Goal: Information Seeking & Learning: Compare options

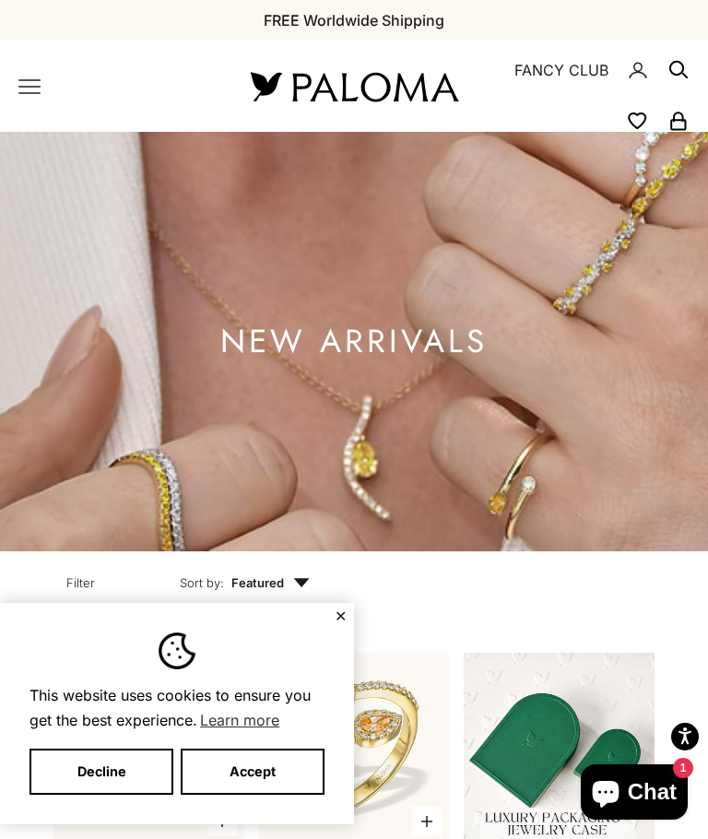
click at [239, 770] on button "Accept" at bounding box center [253, 771] width 144 height 46
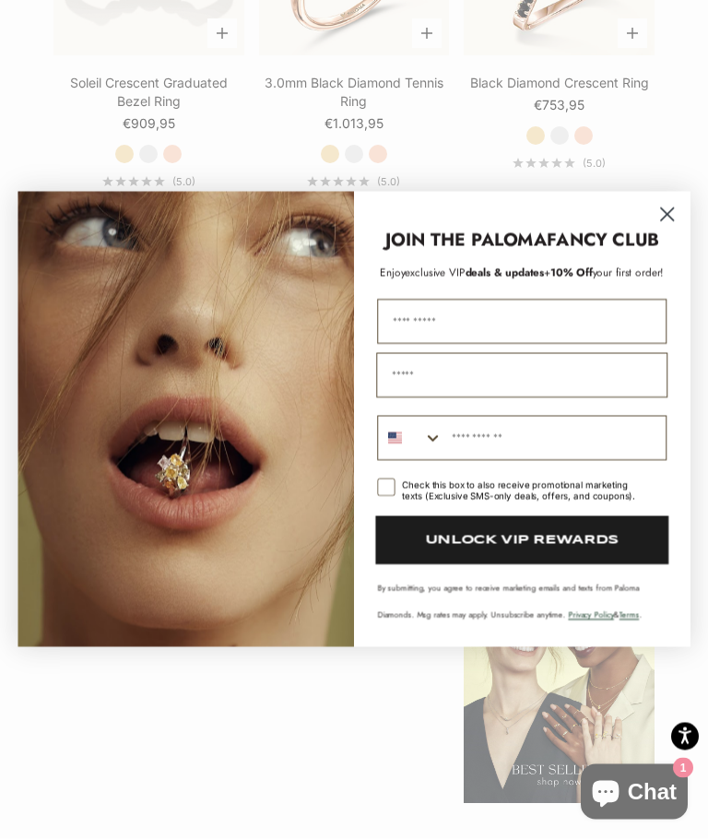
scroll to position [2260, 0]
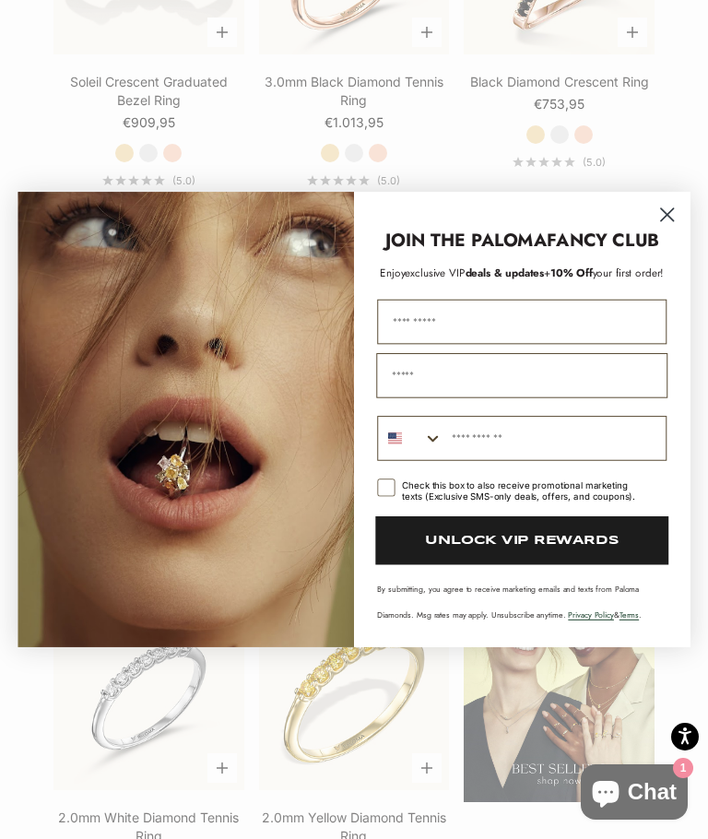
click at [659, 229] on circle "Close dialog" at bounding box center [667, 214] width 29 height 29
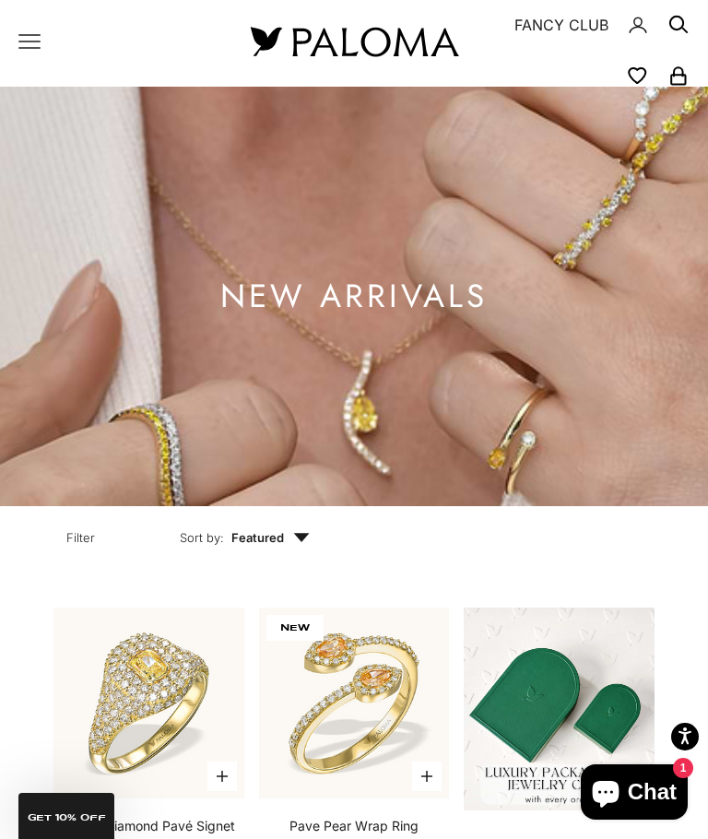
scroll to position [0, 0]
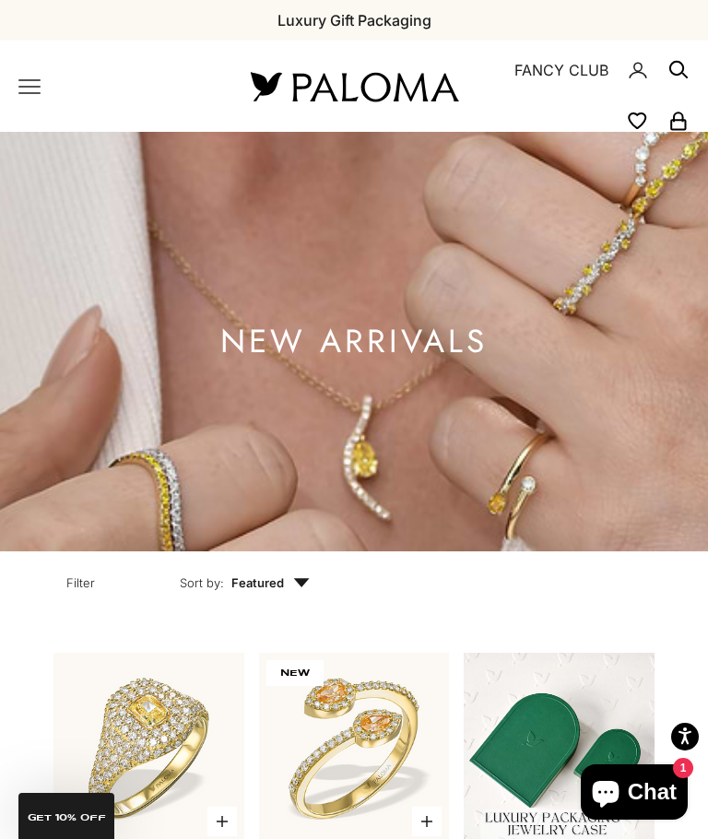
click at [37, 89] on icon "Primary navigation" at bounding box center [29, 87] width 22 height 22
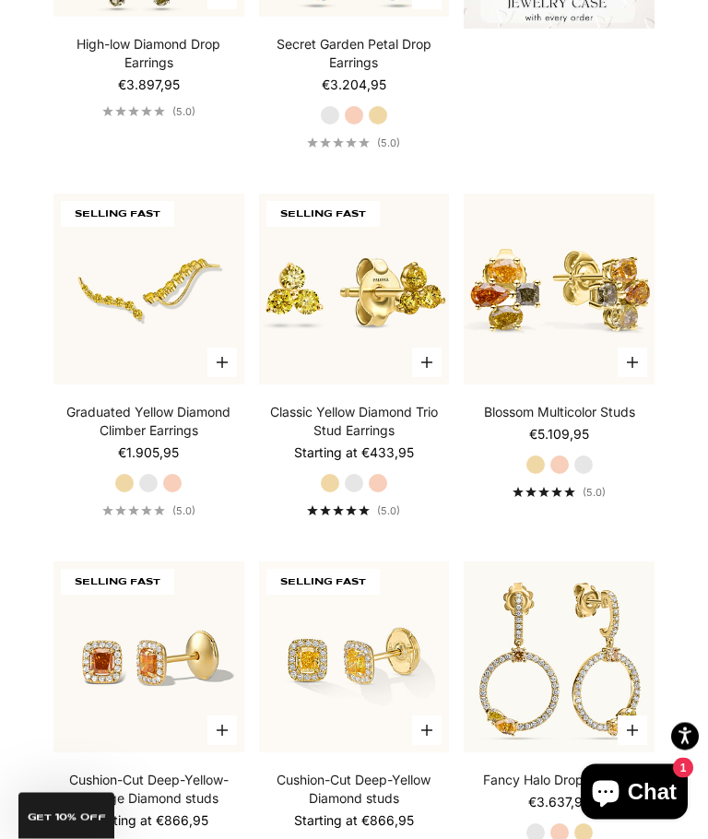
scroll to position [827, 0]
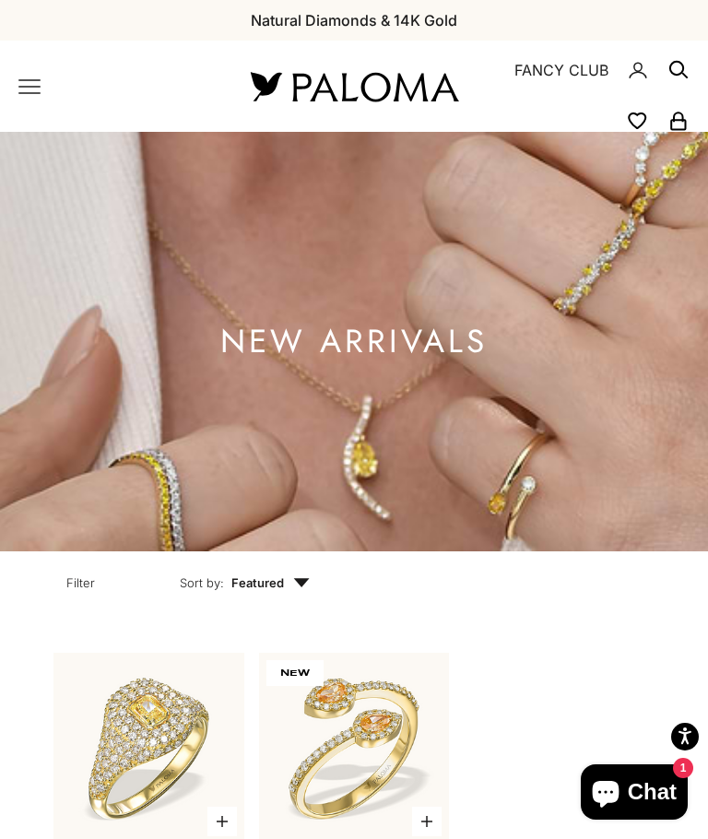
click at [24, 87] on icon "Primary navigation" at bounding box center [29, 86] width 20 height 13
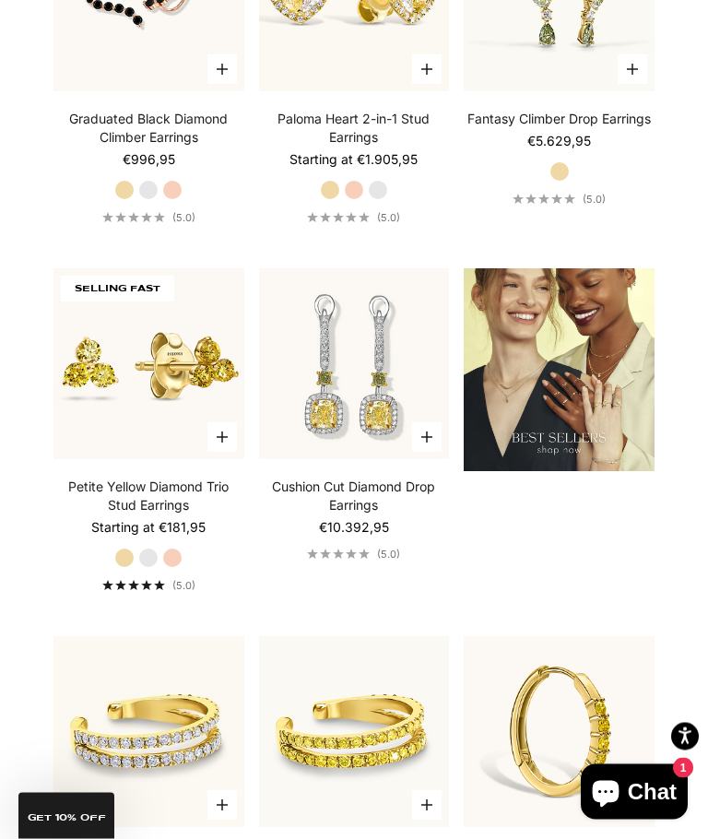
scroll to position [2591, 0]
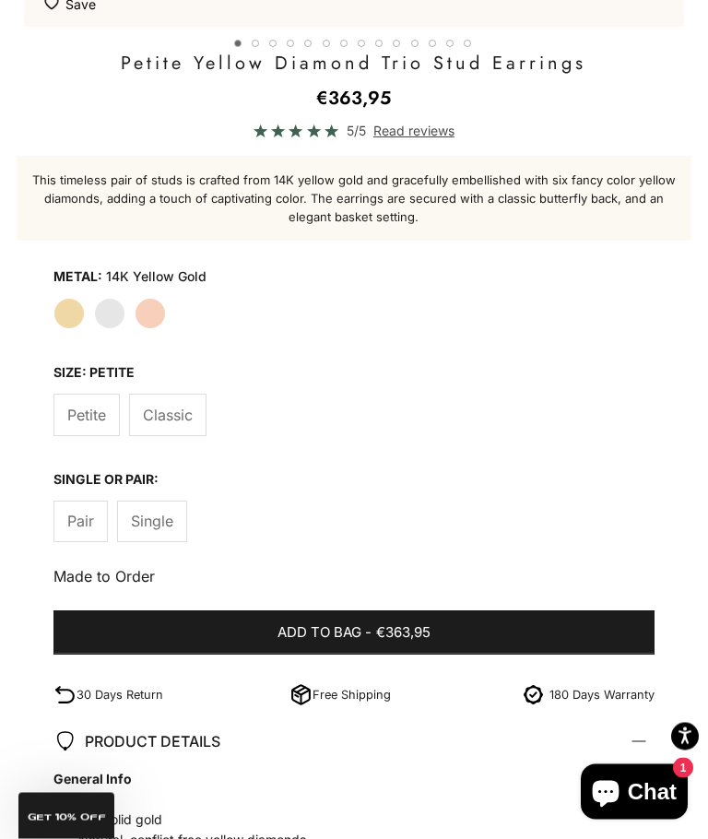
scroll to position [921, 0]
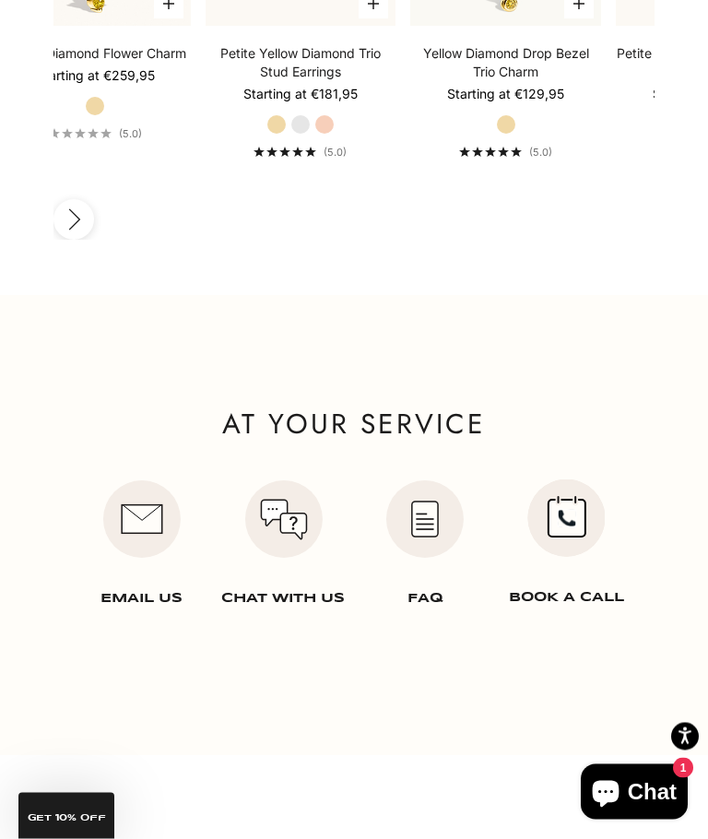
scroll to position [3530, 0]
